Goal: Information Seeking & Learning: Find specific page/section

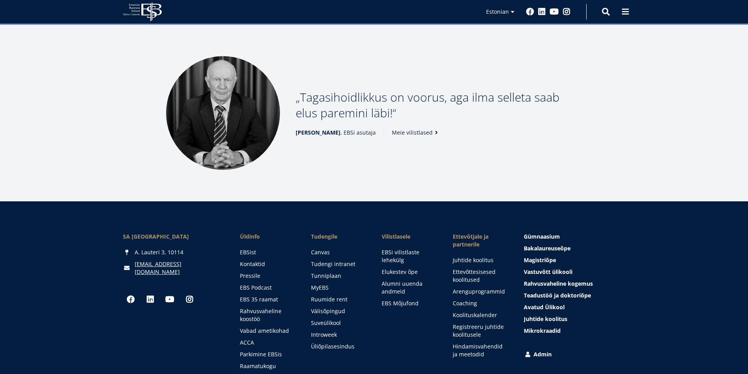
scroll to position [1057, 0]
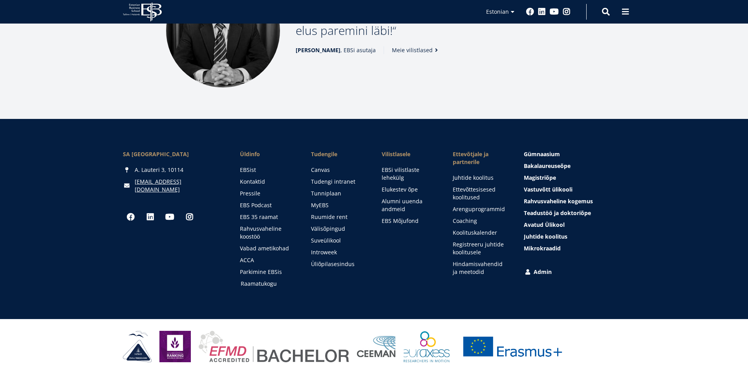
click at [262, 285] on link "Raamatukogu" at bounding box center [268, 284] width 55 height 8
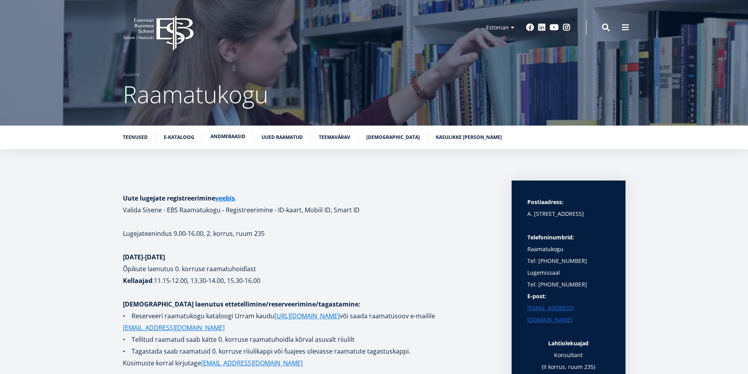
click at [225, 137] on link "Andmebaasid" at bounding box center [228, 137] width 35 height 8
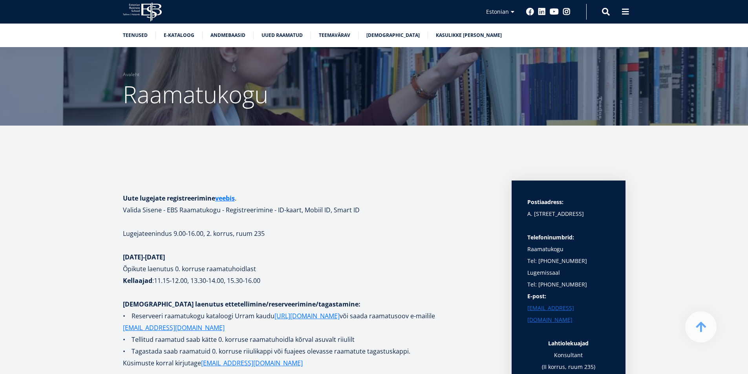
scroll to position [1481, 0]
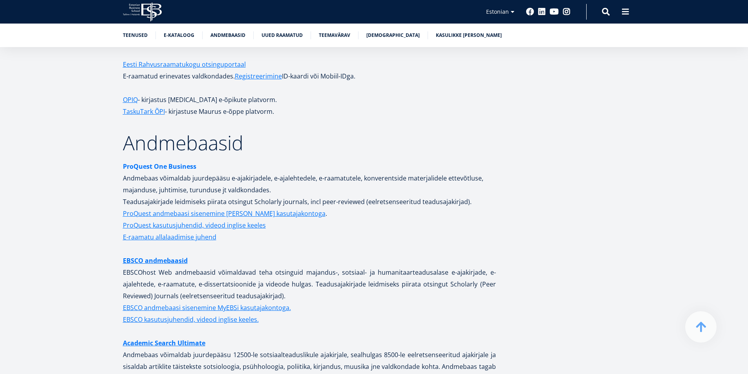
click at [154, 162] on strong "ProQuest One Business" at bounding box center [159, 166] width 73 height 9
click at [154, 257] on link "EBSCO andmebaasid" at bounding box center [155, 261] width 65 height 12
